Goal: Task Accomplishment & Management: Complete application form

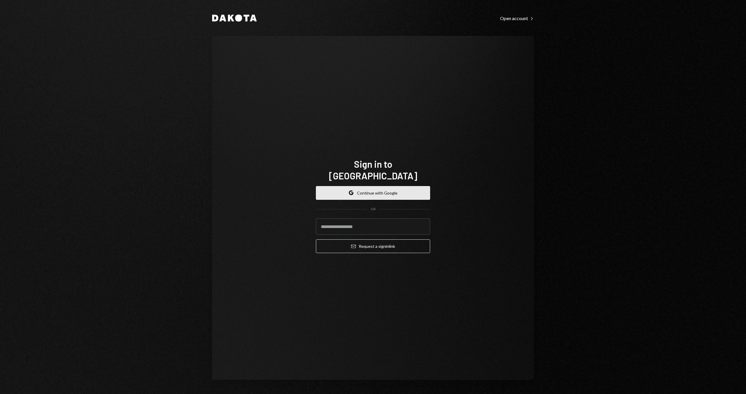
click at [402, 192] on button "Google Continue with Google" at bounding box center [373, 193] width 114 height 14
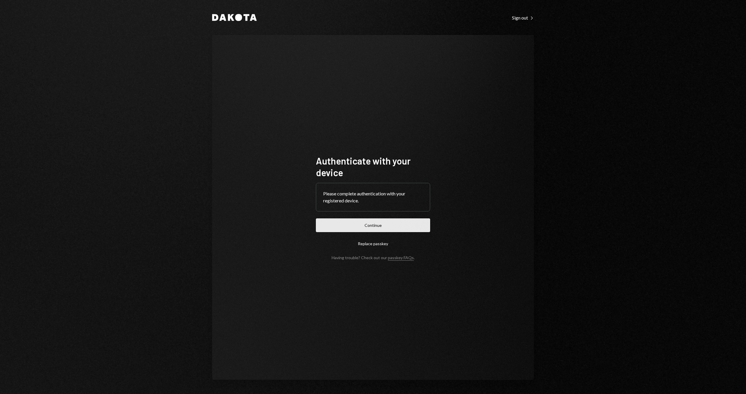
click at [393, 229] on button "Continue" at bounding box center [373, 225] width 114 height 14
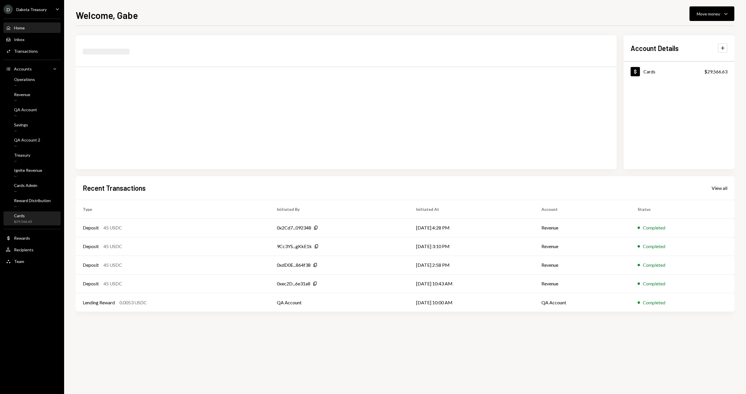
click at [44, 222] on div "Cards $29,566.63" at bounding box center [32, 218] width 52 height 11
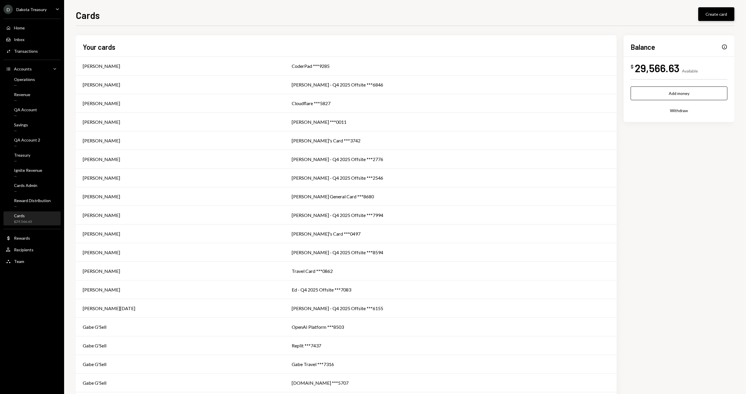
click at [711, 8] on button "Create card" at bounding box center [716, 14] width 36 height 14
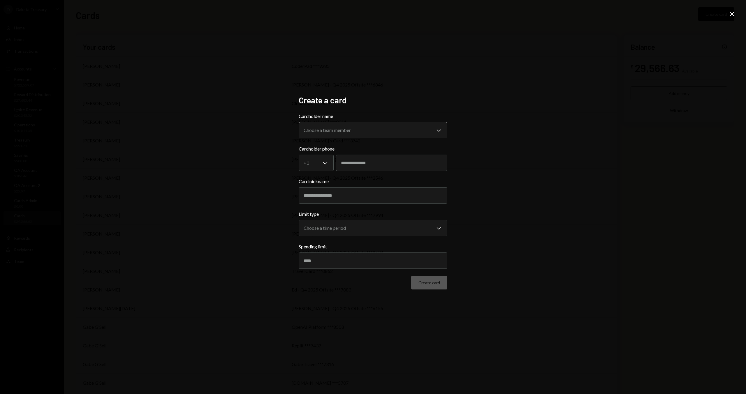
click at [316, 133] on body "D Dakota Treasury Caret Down Home Home Inbox Inbox Activities Transactions Acco…" at bounding box center [373, 197] width 746 height 394
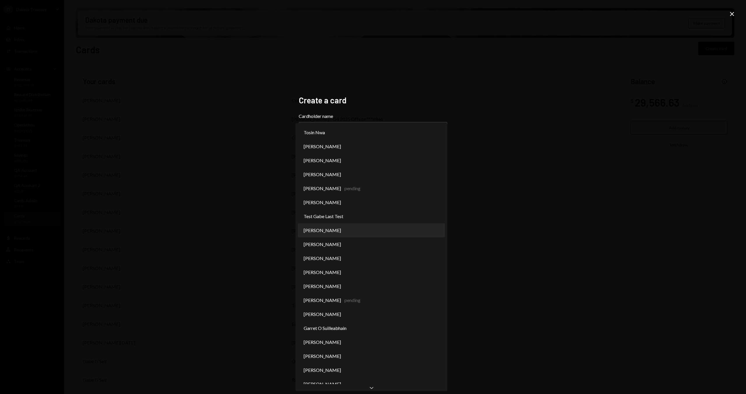
select select "**********"
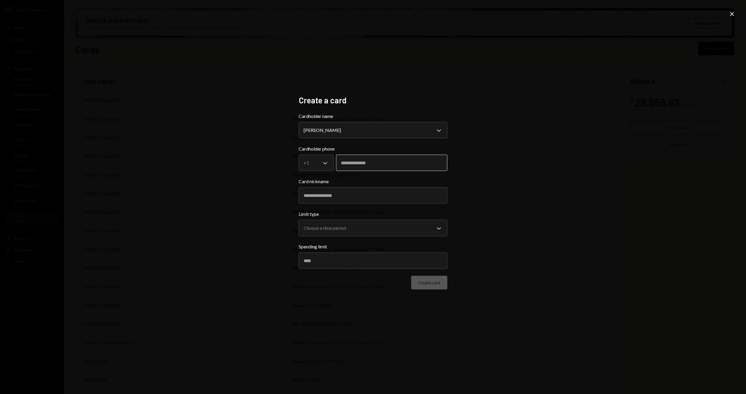
click at [374, 162] on input "tel" at bounding box center [391, 163] width 111 height 16
click at [484, 166] on div "**********" at bounding box center [373, 197] width 746 height 394
click at [329, 202] on input "Card nickname" at bounding box center [373, 195] width 149 height 16
type input "**********"
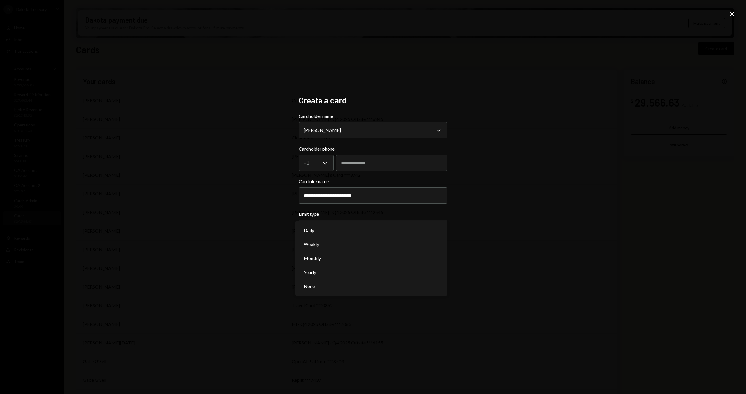
click at [322, 228] on body "D Dakota Treasury Caret Down Home Home Inbox Inbox Activities Transactions Acco…" at bounding box center [373, 197] width 746 height 394
select select "**********"
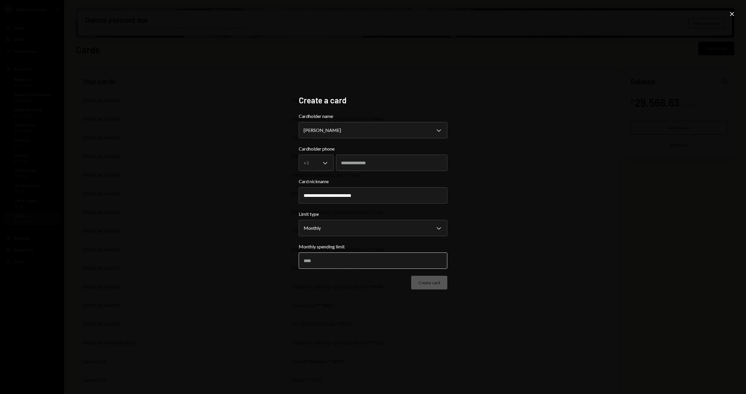
click at [365, 259] on input "Monthly spending limit" at bounding box center [373, 261] width 149 height 16
type input "***"
click at [442, 284] on button "Create card" at bounding box center [429, 283] width 36 height 14
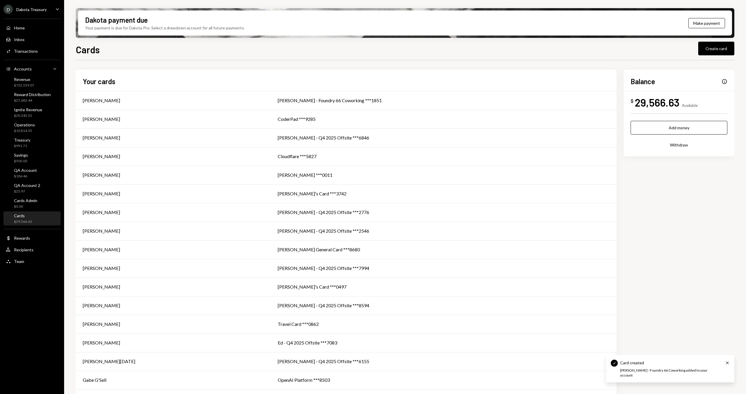
click at [212, 54] on div "Cards Create card" at bounding box center [405, 49] width 658 height 13
click at [83, 49] on h1 "Cards" at bounding box center [88, 50] width 24 height 12
click at [248, 97] on div "[PERSON_NAME]" at bounding box center [173, 100] width 181 height 7
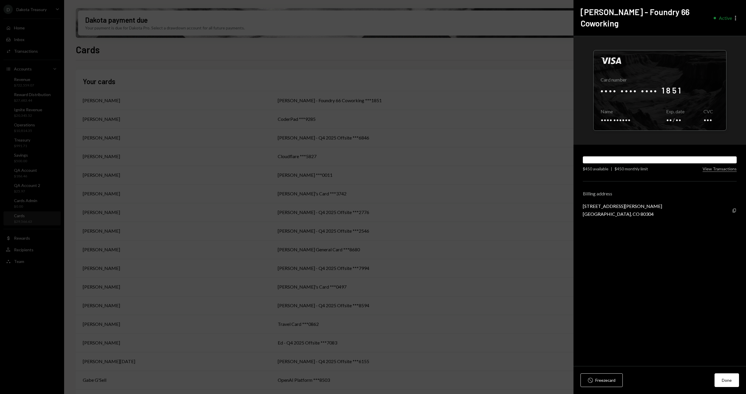
click at [735, 16] on icon "button" at bounding box center [735, 18] width 1 height 5
click at [714, 37] on div "Visa Card number •••• •••• •••• 1851 Copy Name •••• •••••• Copy Exp. date •• / …" at bounding box center [659, 90] width 172 height 109
click at [733, 15] on icon "More" at bounding box center [735, 18] width 7 height 7
click at [721, 37] on div "Visa Card number •••• •••• •••• 1851 Copy Name •••• •••••• Copy Exp. date •• / …" at bounding box center [659, 90] width 172 height 109
click at [736, 15] on icon "More" at bounding box center [735, 18] width 7 height 7
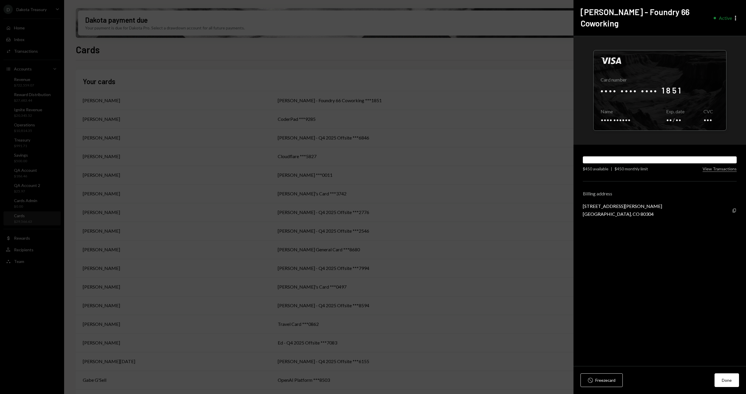
click at [710, 36] on div "Visa Card number •••• •••• •••• 1851 Copy Name •••• •••••• Copy Exp. date •• / …" at bounding box center [659, 90] width 172 height 109
drag, startPoint x: 715, startPoint y: 27, endPoint x: 698, endPoint y: 34, distance: 18.9
click at [715, 36] on div "Visa Card number •••• •••• •••• 1851 Copy Name •••• •••••• Copy Exp. date •• / …" at bounding box center [659, 90] width 172 height 109
click at [659, 50] on div at bounding box center [659, 90] width 133 height 80
drag, startPoint x: 681, startPoint y: 27, endPoint x: 719, endPoint y: 24, distance: 37.7
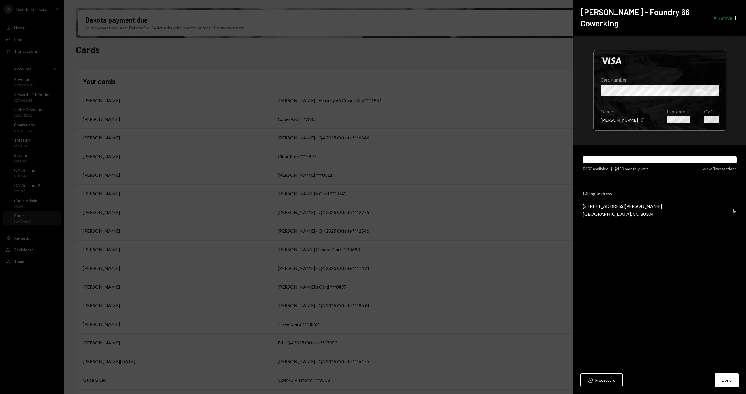
click at [684, 36] on div "Visa Card number Name [PERSON_NAME] Copy Exp. date CVC" at bounding box center [659, 90] width 172 height 109
click at [736, 15] on icon "More" at bounding box center [735, 18] width 7 height 7
click at [709, 36] on div "Visa Card number Name [PERSON_NAME] Copy Exp. date CVC" at bounding box center [659, 90] width 172 height 109
click at [738, 15] on icon "More" at bounding box center [735, 18] width 7 height 7
click at [713, 36] on div "Visa Card number Name [PERSON_NAME] Copy Exp. date CVC" at bounding box center [659, 90] width 172 height 109
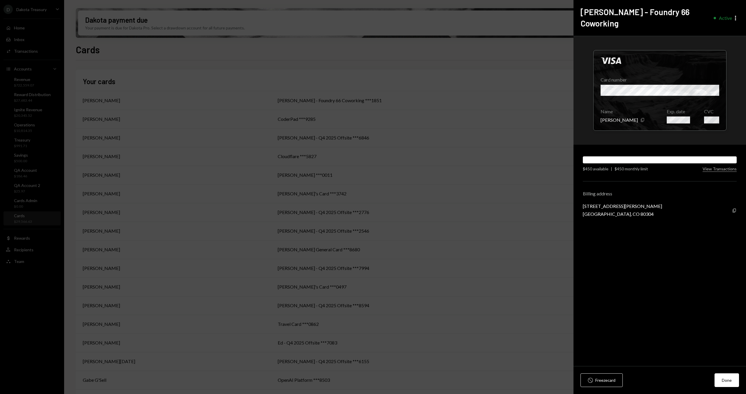
click at [738, 16] on div "[PERSON_NAME] - Foundry 66 Coworking Active More" at bounding box center [659, 18] width 172 height 36
click at [737, 15] on icon "More" at bounding box center [735, 18] width 7 height 7
click at [709, 36] on div "Visa Card number Name [PERSON_NAME] Copy Exp. date CVC" at bounding box center [659, 90] width 172 height 109
click at [734, 15] on icon "More" at bounding box center [735, 18] width 7 height 7
